Goal: Navigation & Orientation: Find specific page/section

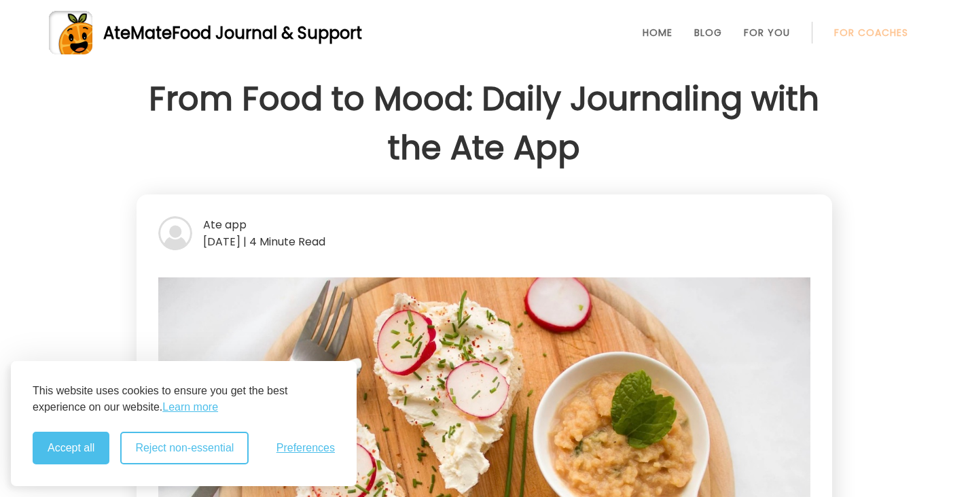
click at [164, 447] on button "Reject non-essential" at bounding box center [184, 448] width 128 height 33
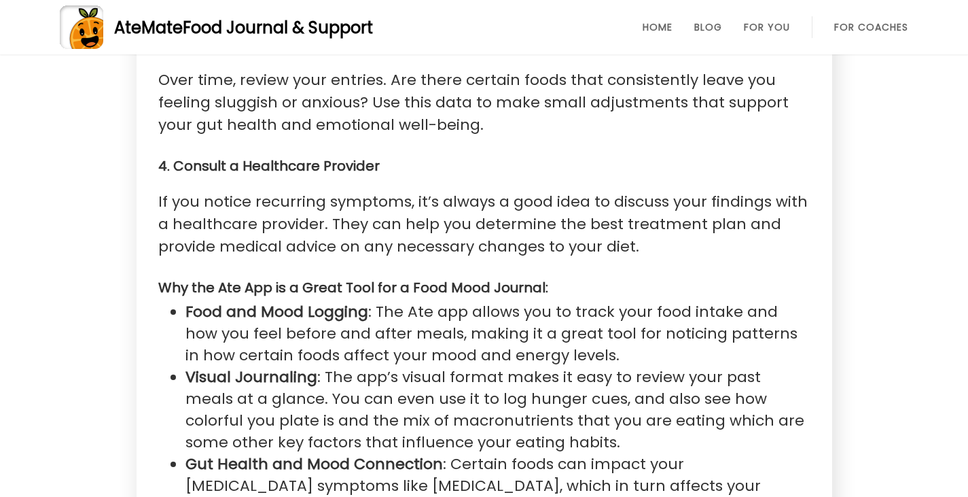
scroll to position [2718, 0]
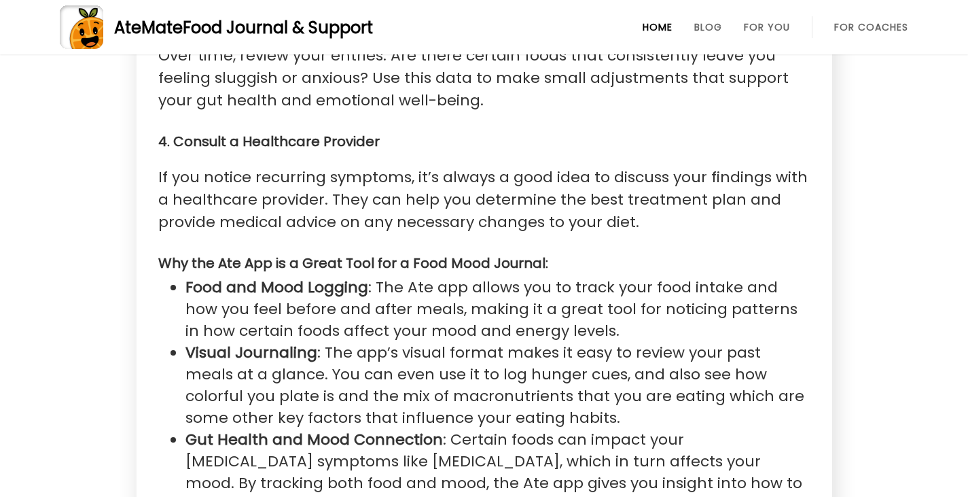
click at [661, 22] on link "Home" at bounding box center [658, 27] width 30 height 11
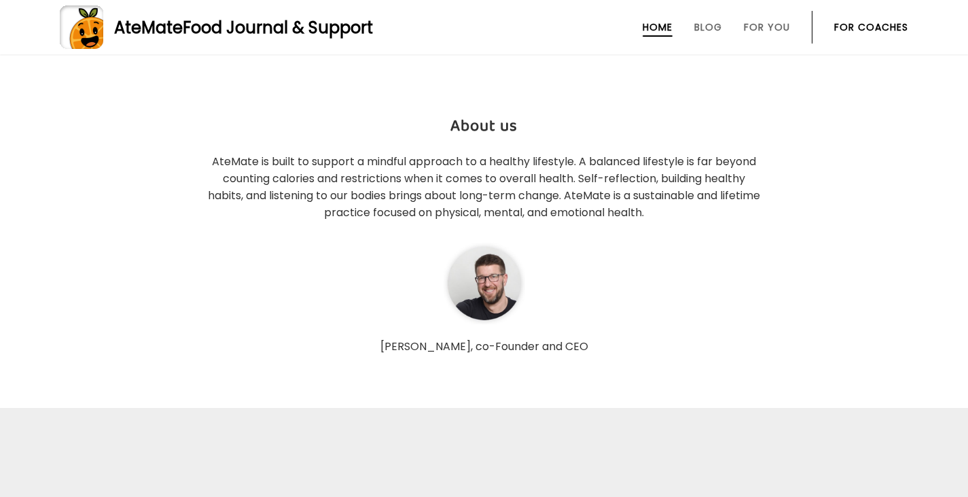
scroll to position [3874, 0]
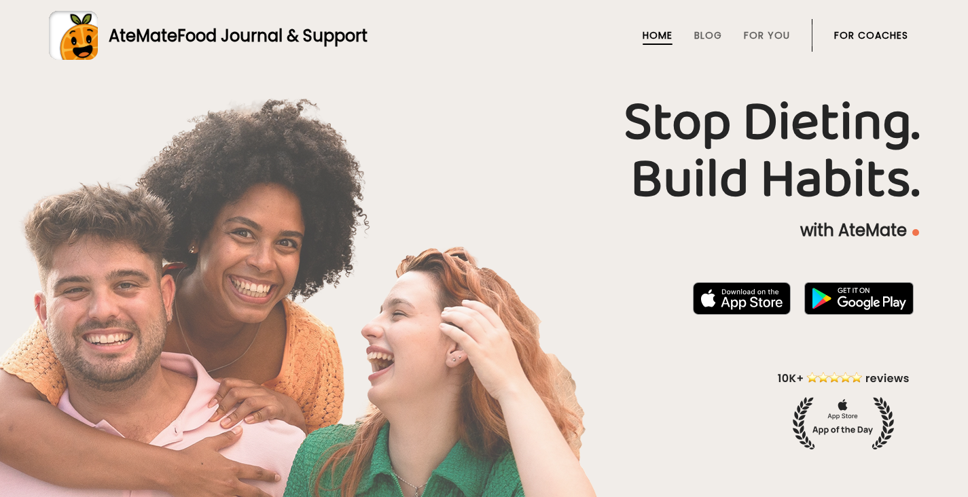
click at [712, 26] on li "Blog" at bounding box center [709, 35] width 28 height 33
click at [709, 36] on link "Blog" at bounding box center [709, 35] width 28 height 11
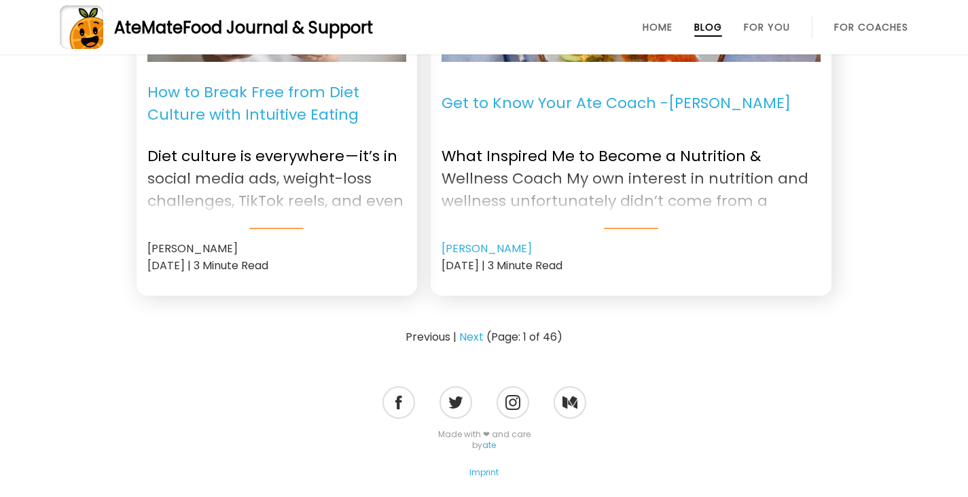
scroll to position [1482, 0]
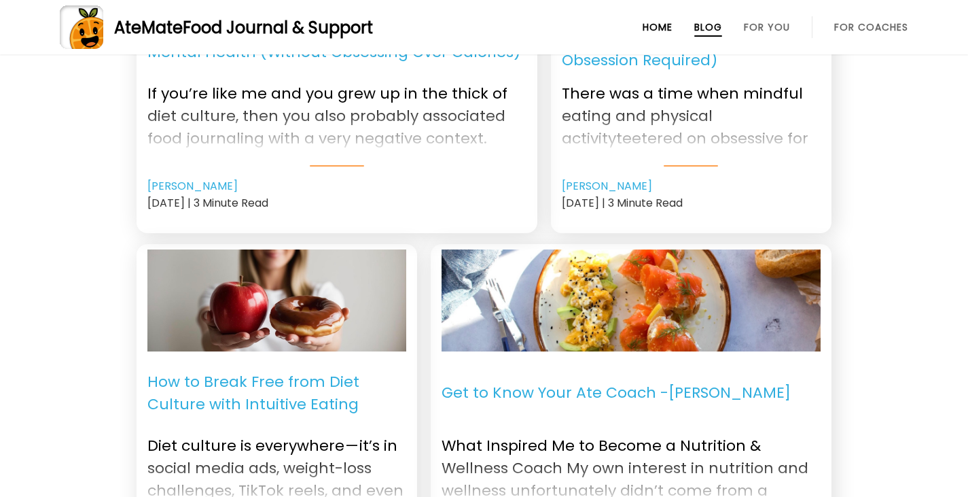
click at [659, 26] on link "Home" at bounding box center [658, 27] width 30 height 11
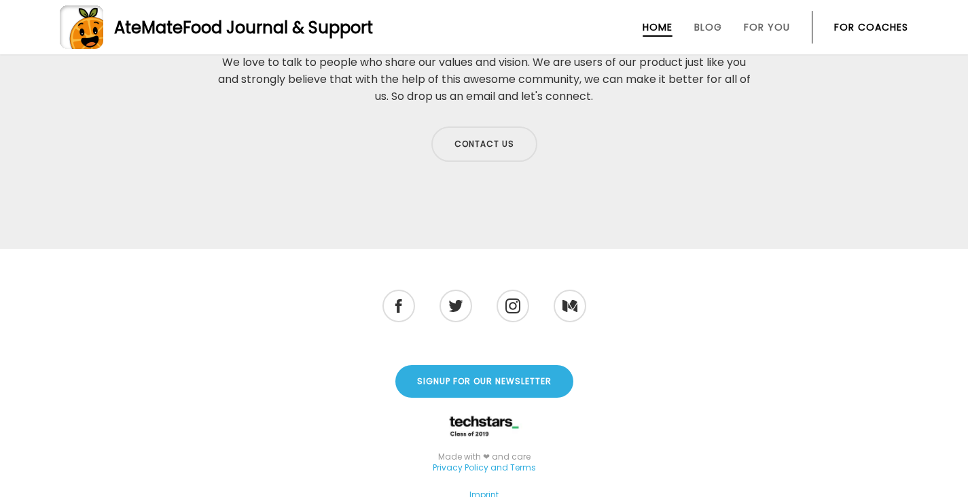
scroll to position [4426, 0]
